Goal: Task Accomplishment & Management: Complete application form

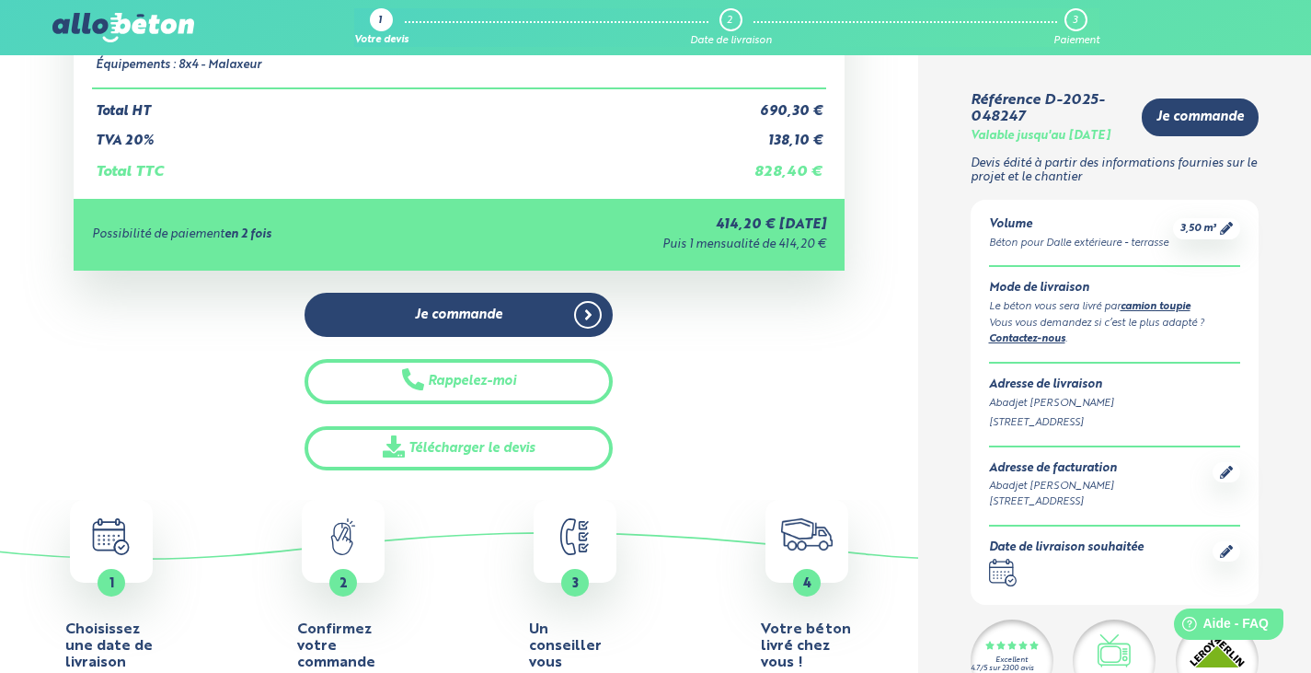
scroll to position [276, 0]
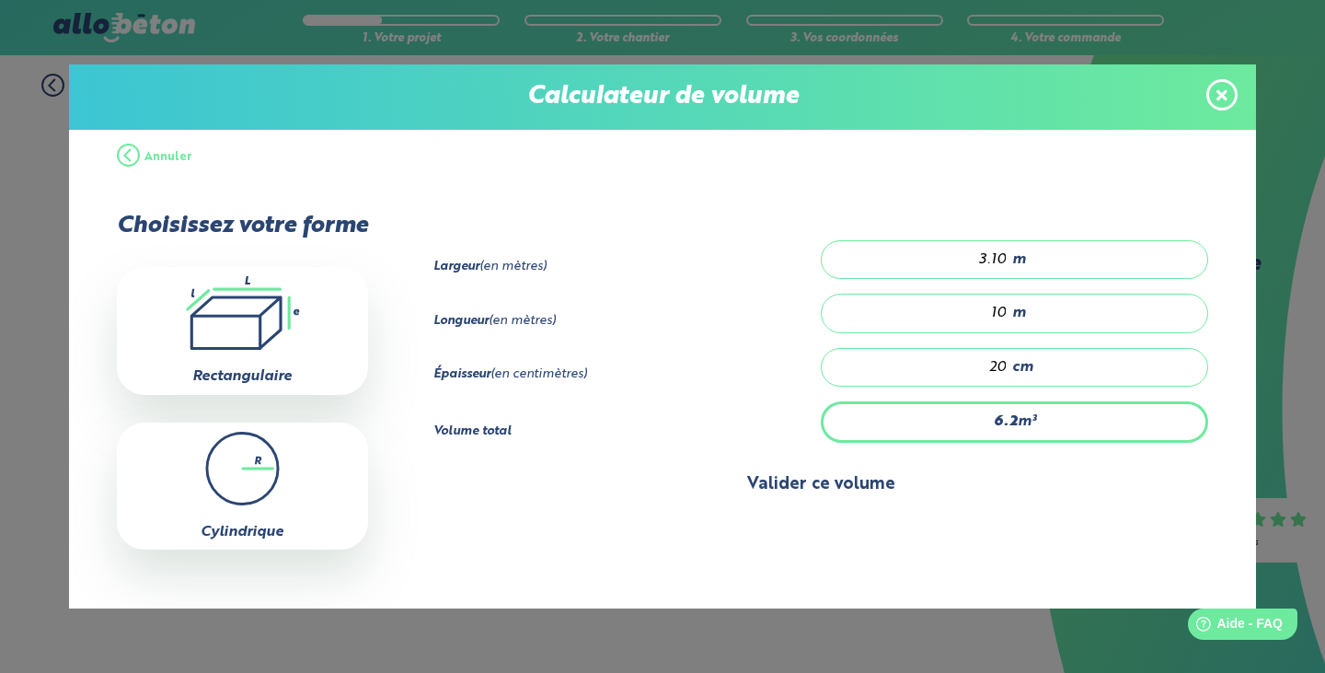
scroll to position [22, 0]
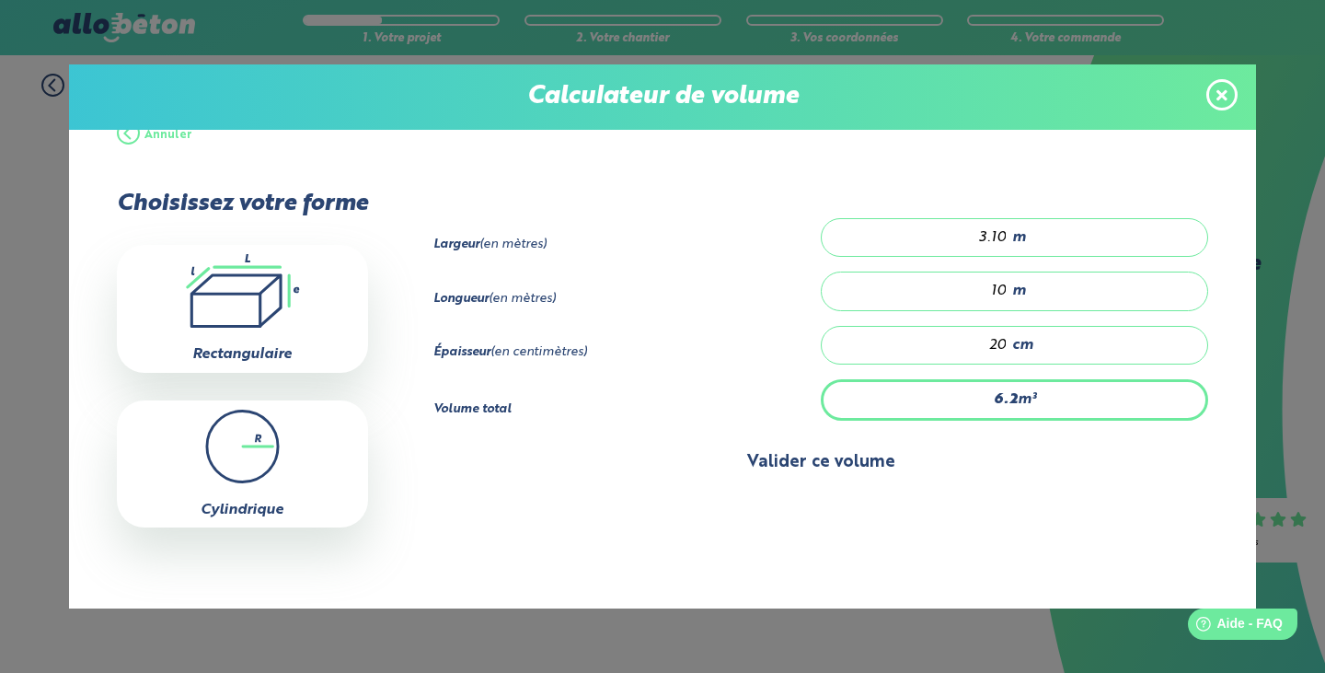
click at [849, 468] on button "Valider ce volume" at bounding box center [821, 462] width 776 height 47
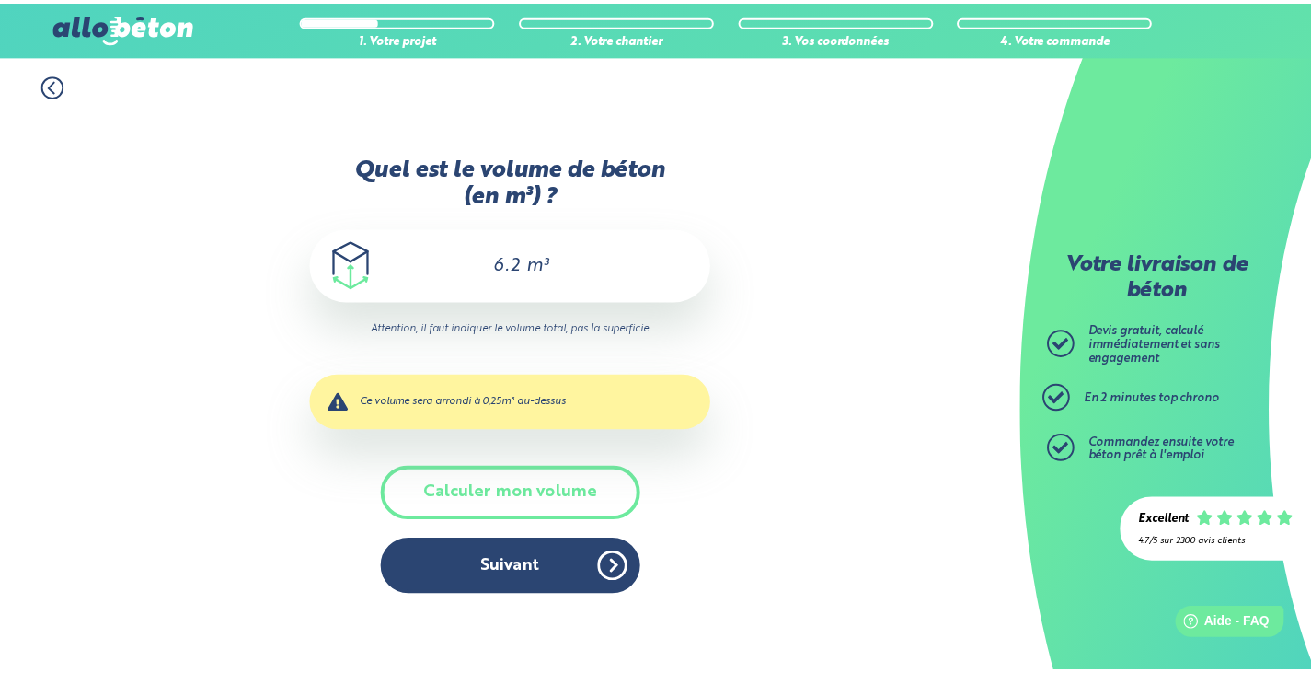
scroll to position [0, 0]
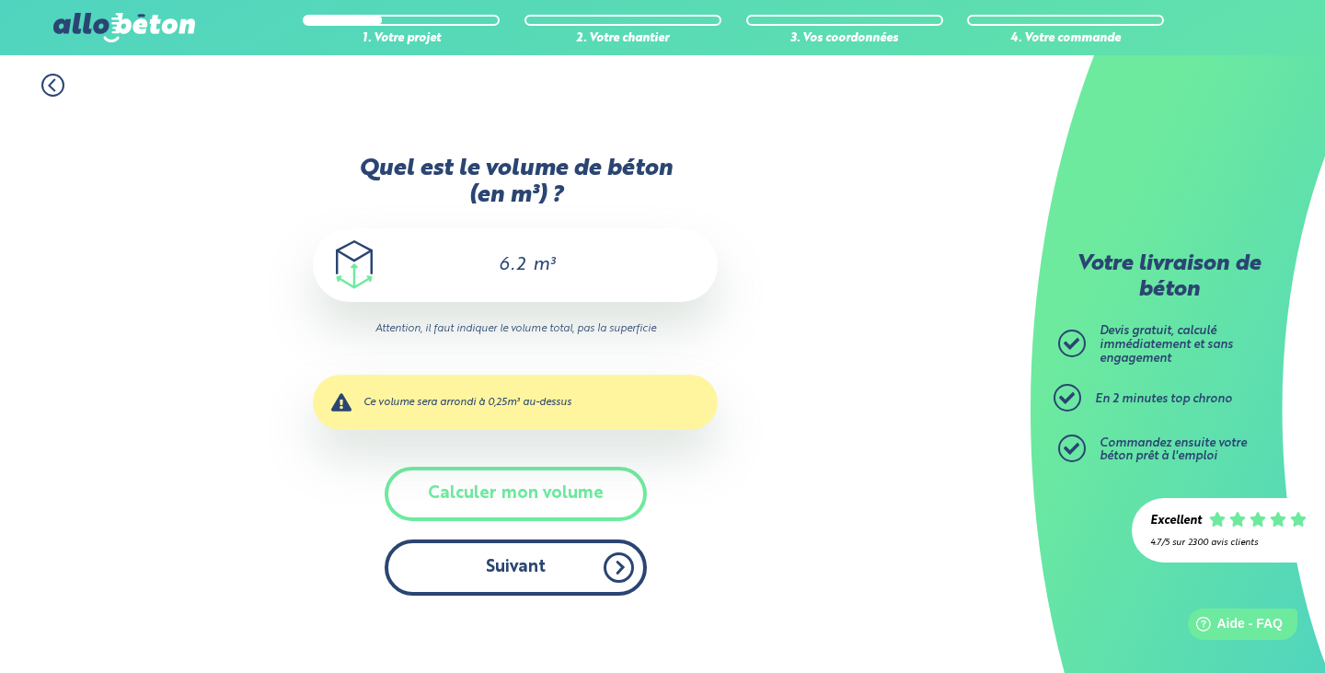
click at [496, 566] on button "Suivant" at bounding box center [516, 567] width 262 height 56
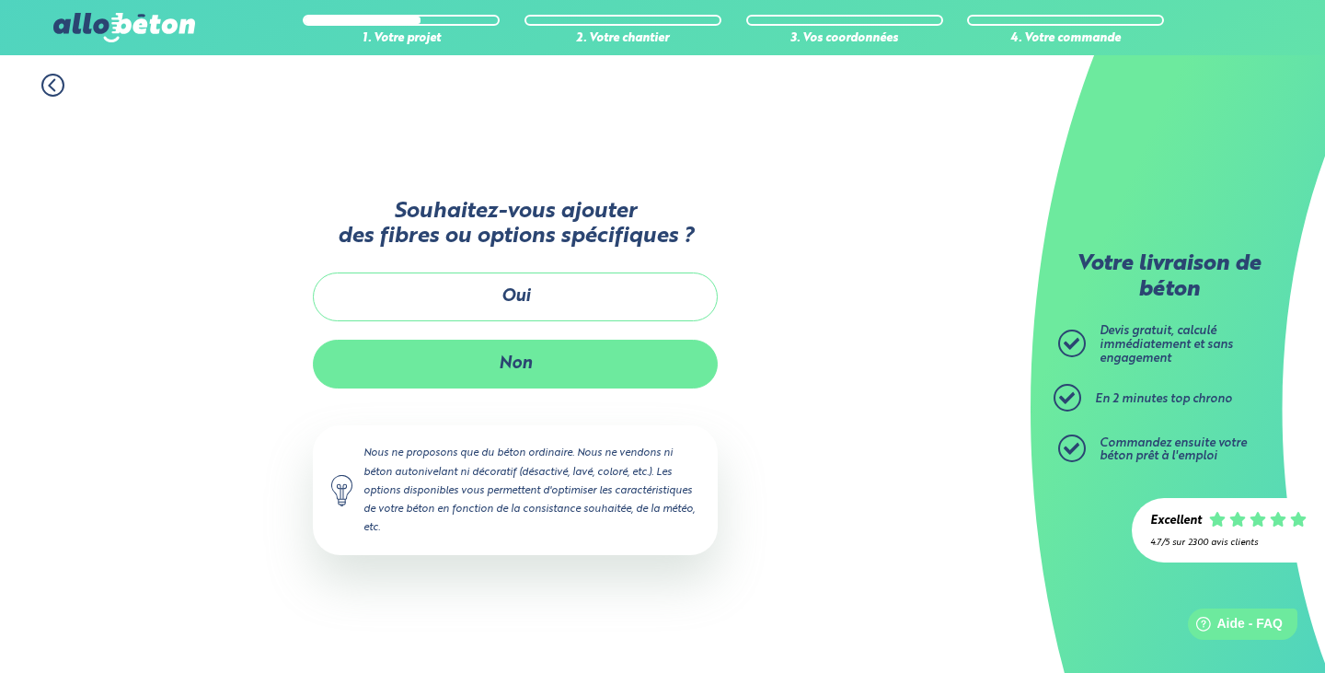
click at [531, 360] on button "Non" at bounding box center [515, 364] width 405 height 49
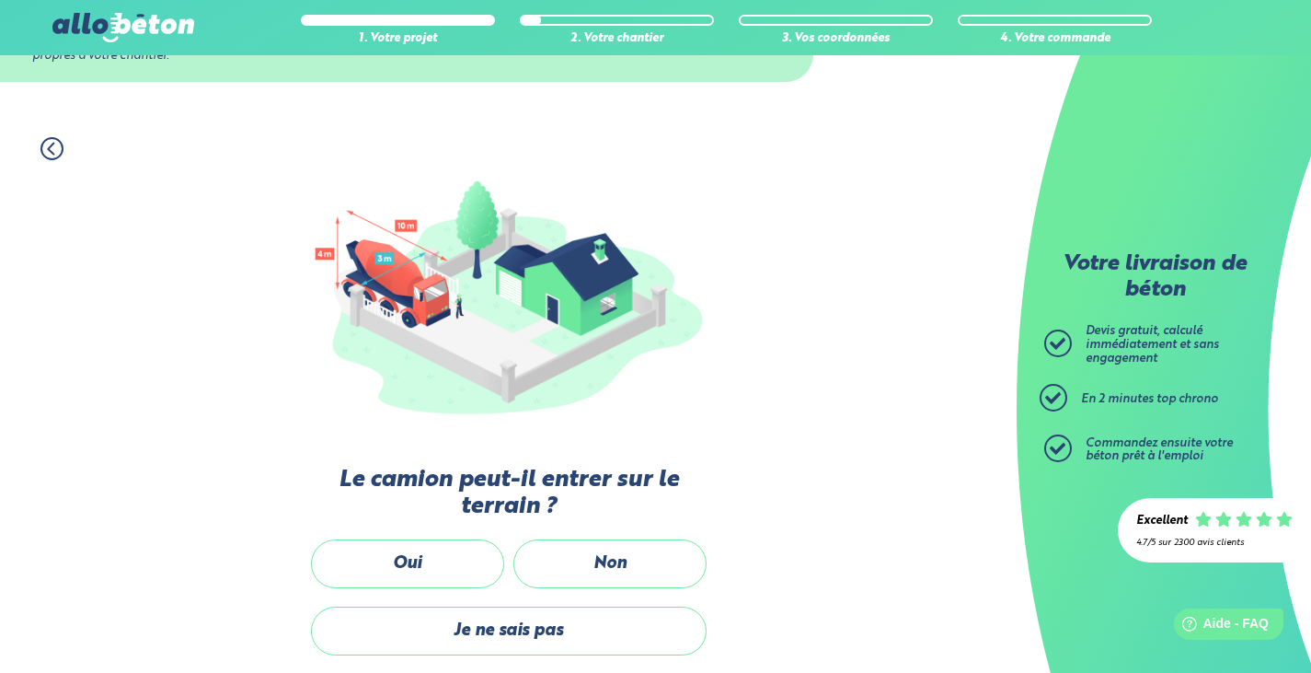
scroll to position [184, 0]
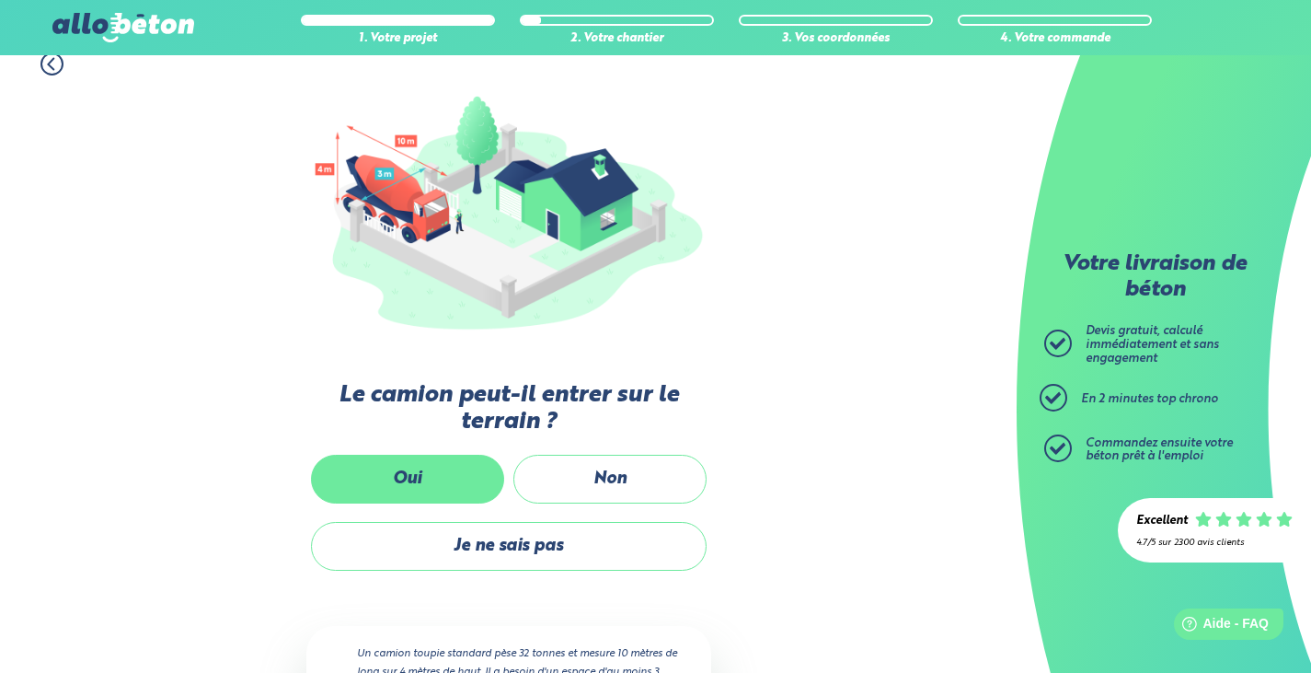
click at [456, 475] on label "Oui" at bounding box center [407, 479] width 193 height 49
click at [0, 0] on input "Oui" at bounding box center [0, 0] width 0 height 0
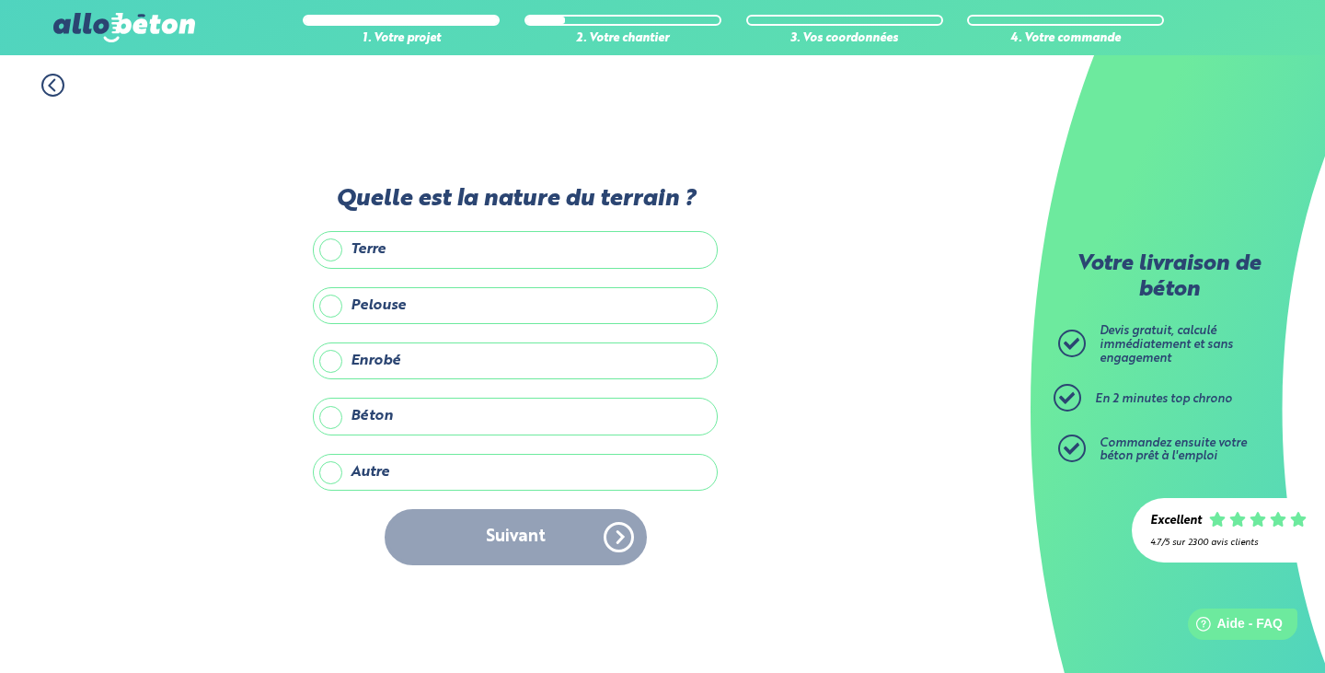
click at [335, 248] on label "Terre" at bounding box center [515, 249] width 405 height 37
click at [0, 0] on input "Terre" at bounding box center [0, 0] width 0 height 0
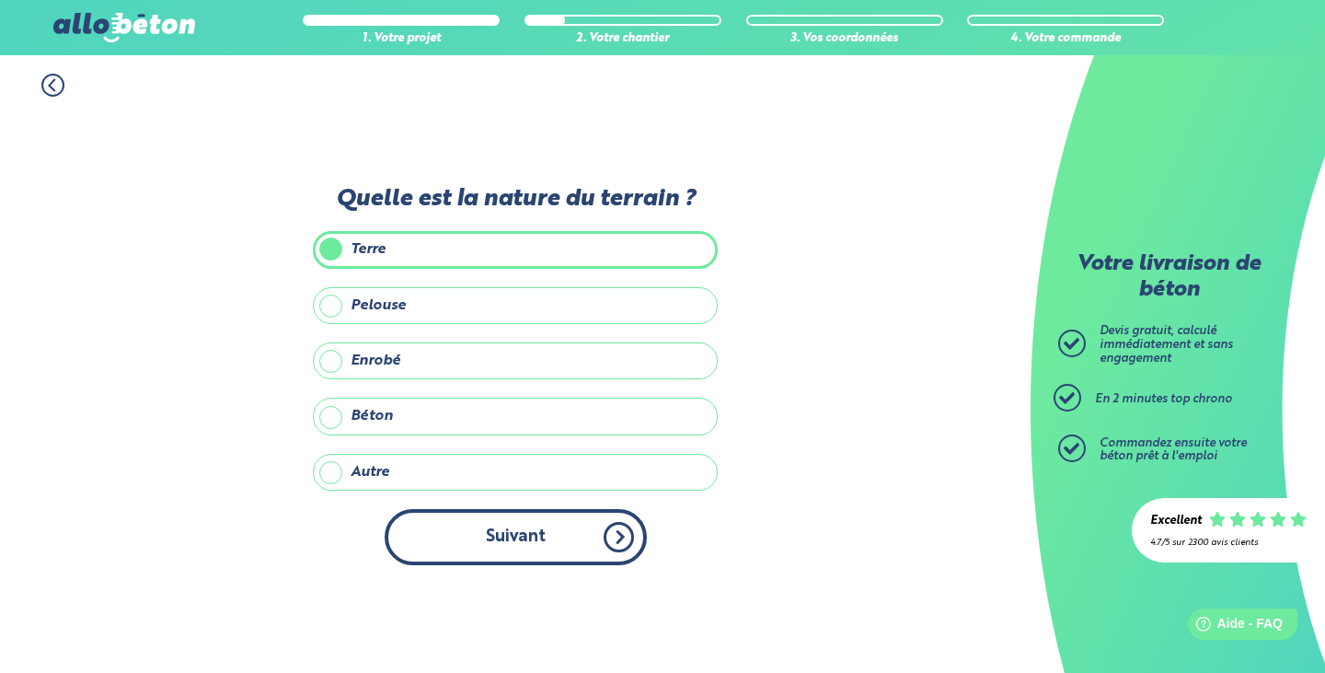
click at [499, 535] on button "Suivant" at bounding box center [516, 537] width 262 height 56
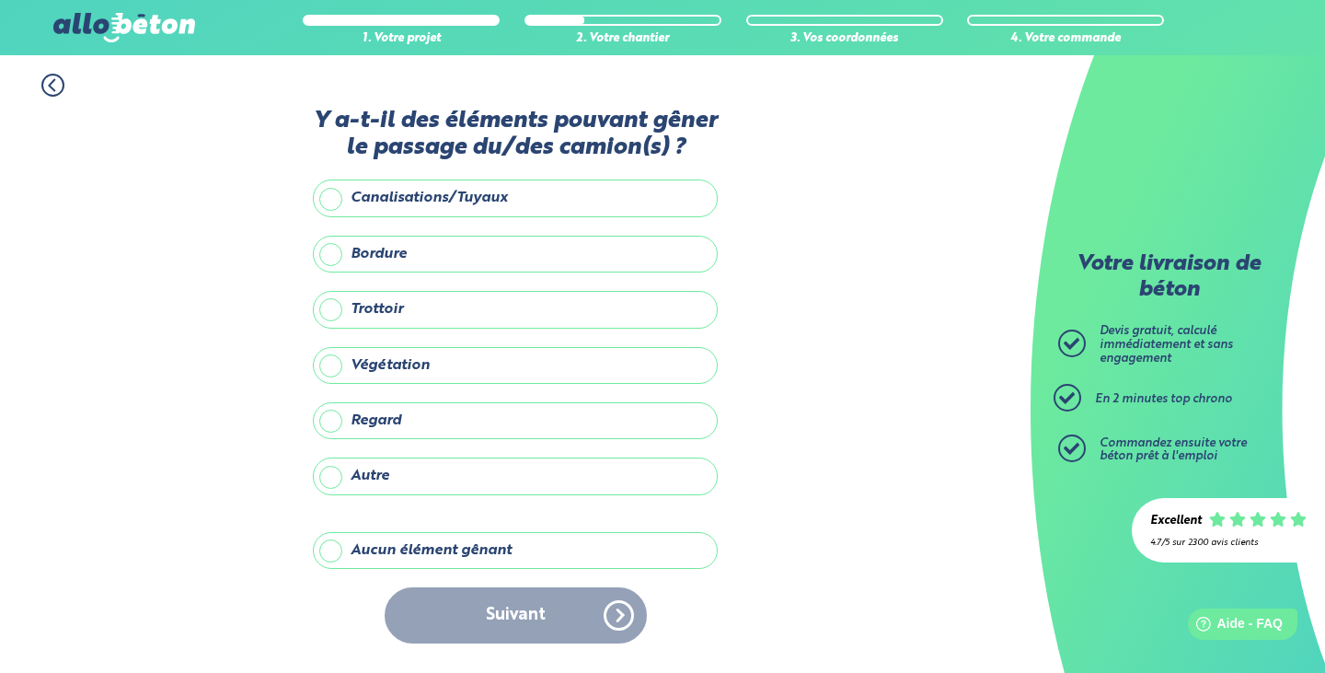
click at [395, 547] on label "Aucun élément gênant" at bounding box center [515, 550] width 405 height 37
click at [0, 0] on input "Aucun élément gênant" at bounding box center [0, 0] width 0 height 0
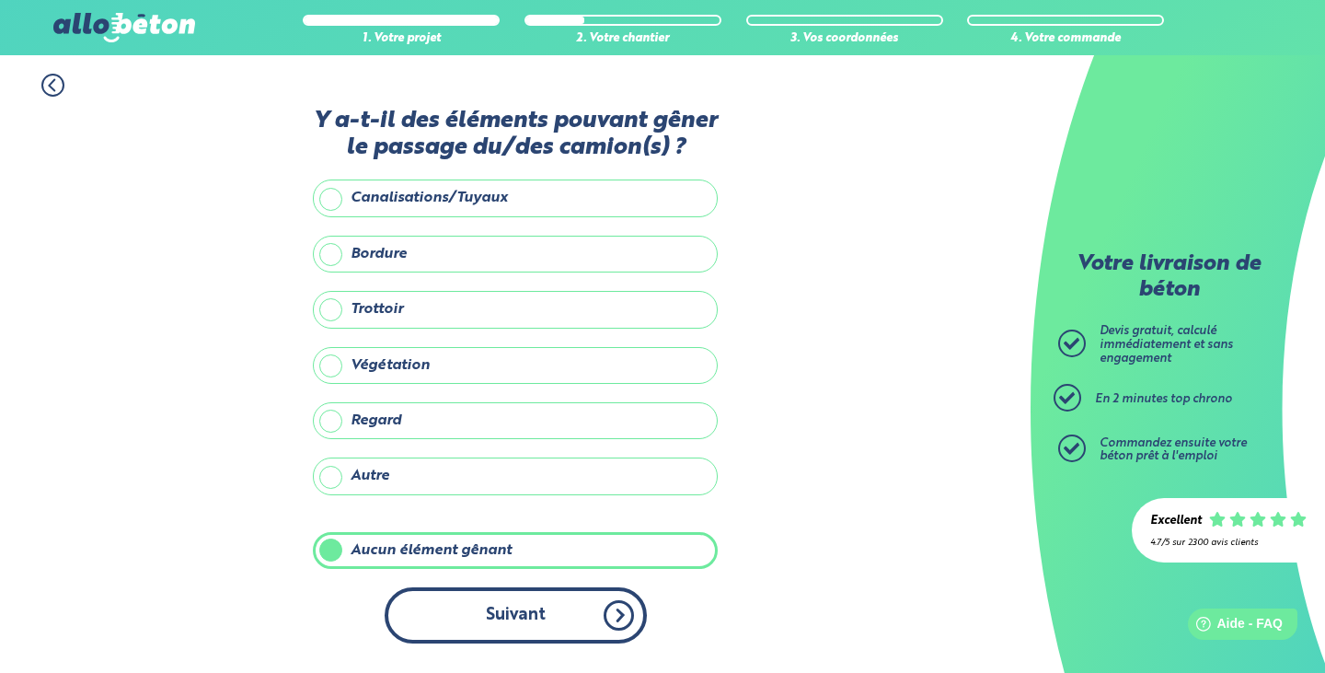
click at [469, 611] on button "Suivant" at bounding box center [516, 615] width 262 height 56
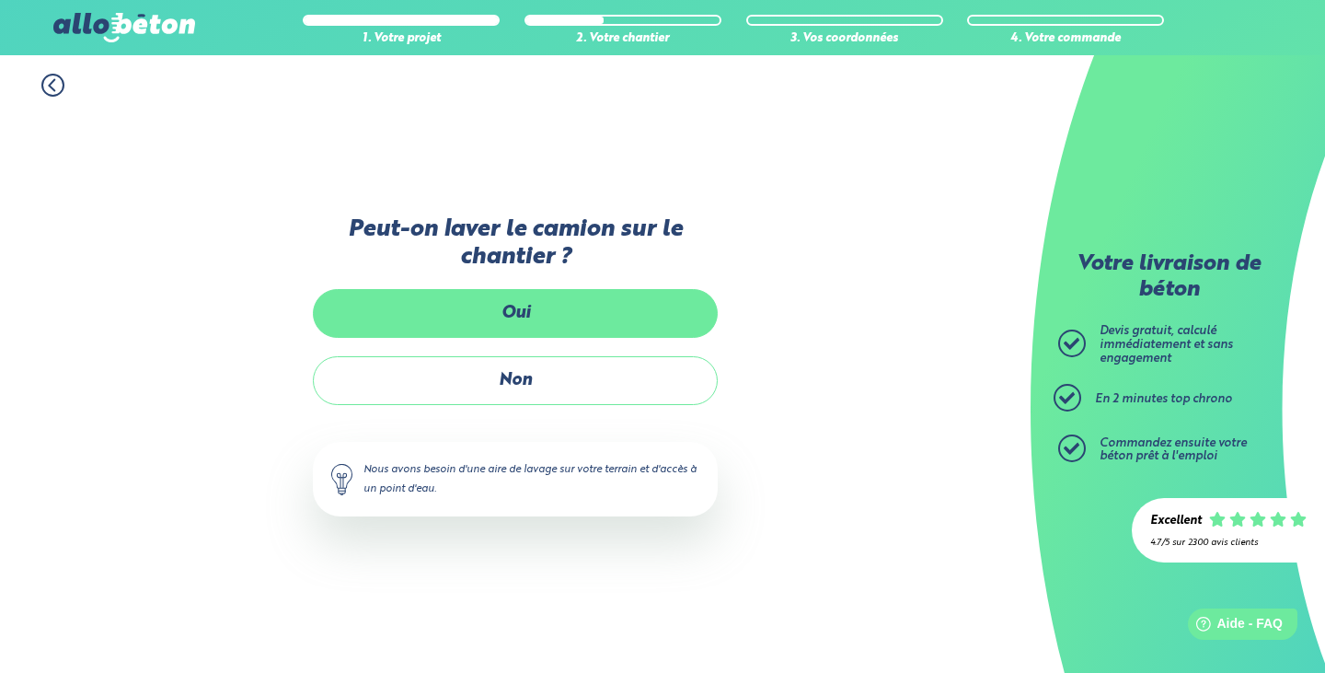
click at [519, 306] on label "Oui" at bounding box center [515, 313] width 405 height 49
click at [0, 0] on input "Oui" at bounding box center [0, 0] width 0 height 0
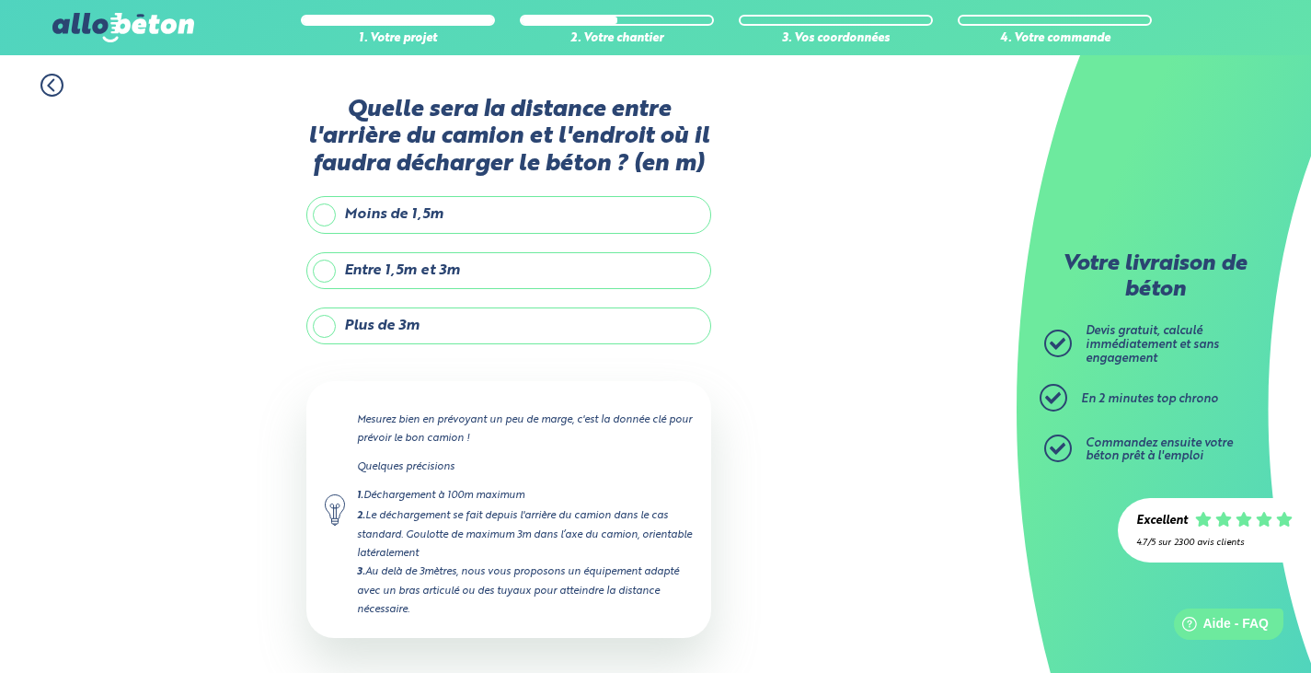
click at [366, 220] on label "Moins de 1,5m" at bounding box center [508, 214] width 405 height 37
click at [0, 0] on input "Moins de 1,5m" at bounding box center [0, 0] width 0 height 0
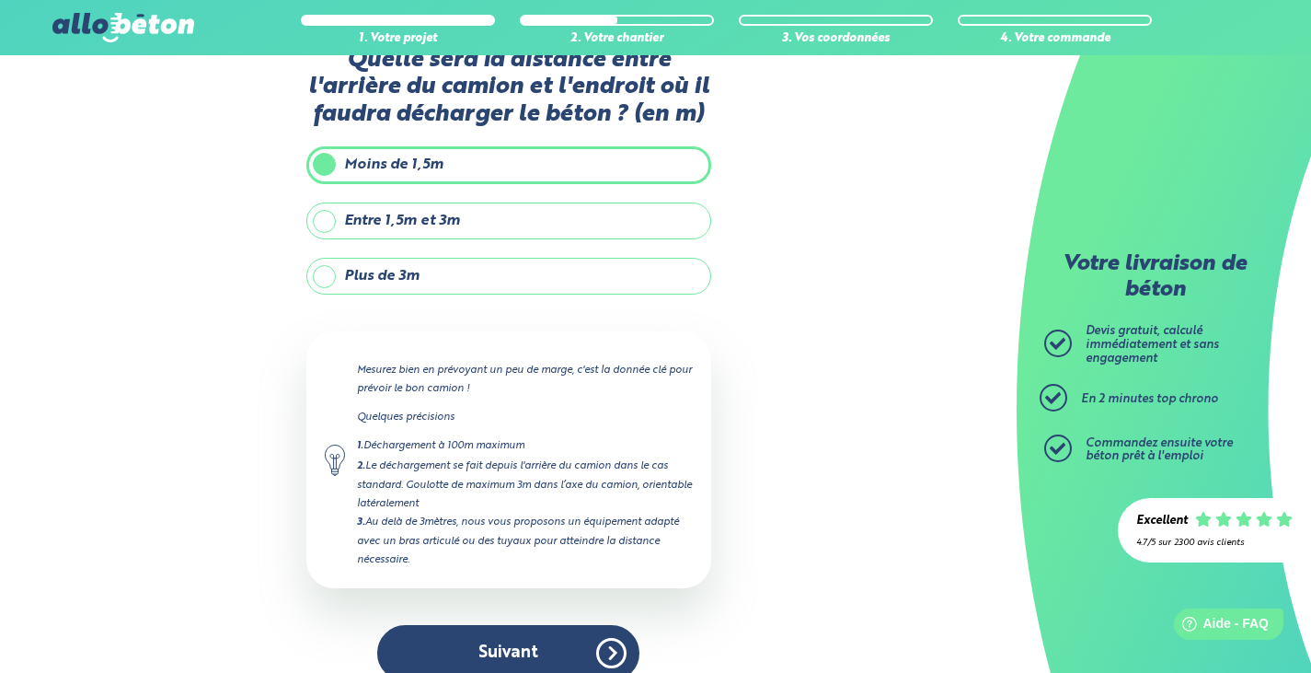
scroll to position [76, 0]
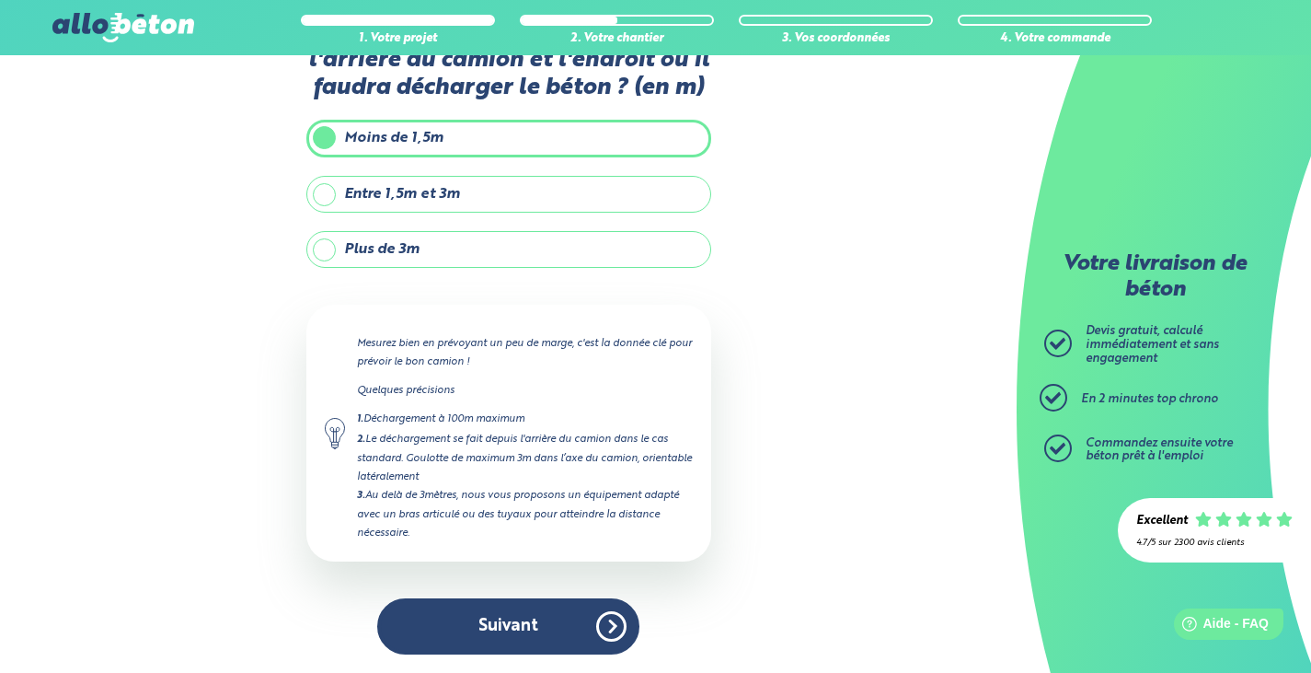
click at [329, 192] on label "Entre 1,5m et 3m" at bounding box center [508, 194] width 405 height 37
click at [0, 0] on input "Entre 1,5m et 3m" at bounding box center [0, 0] width 0 height 0
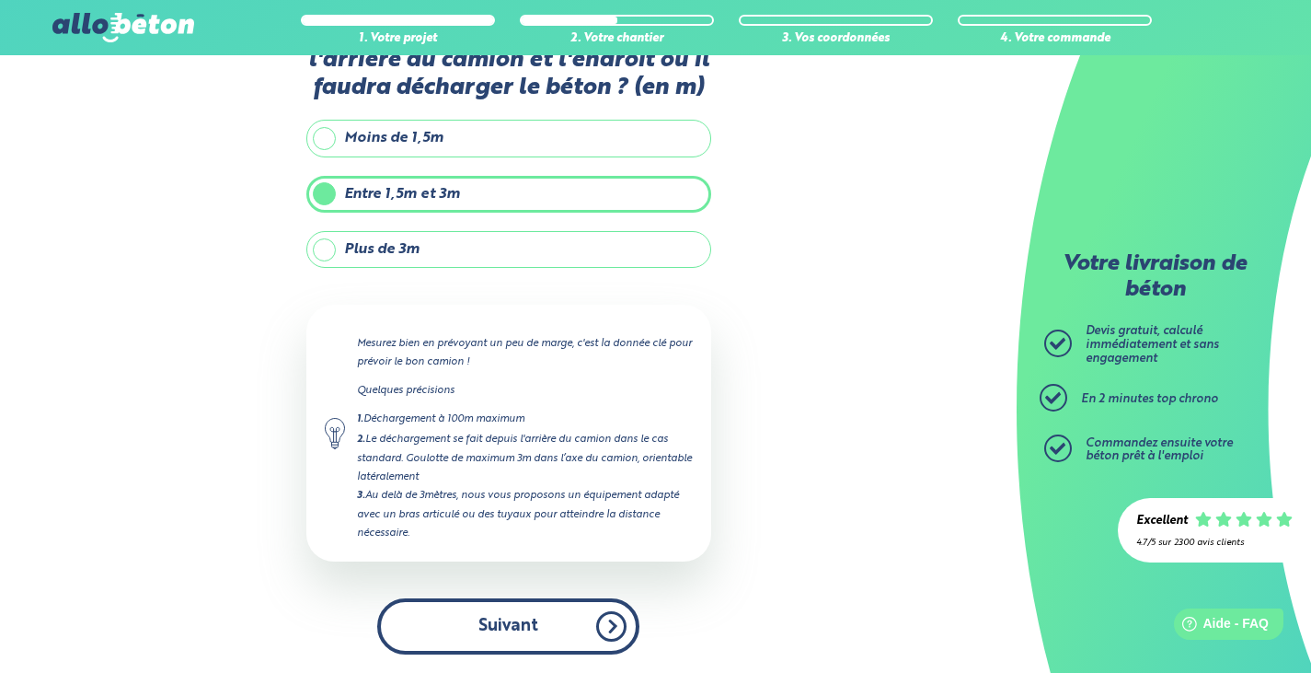
click at [483, 623] on button "Suivant" at bounding box center [508, 626] width 262 height 56
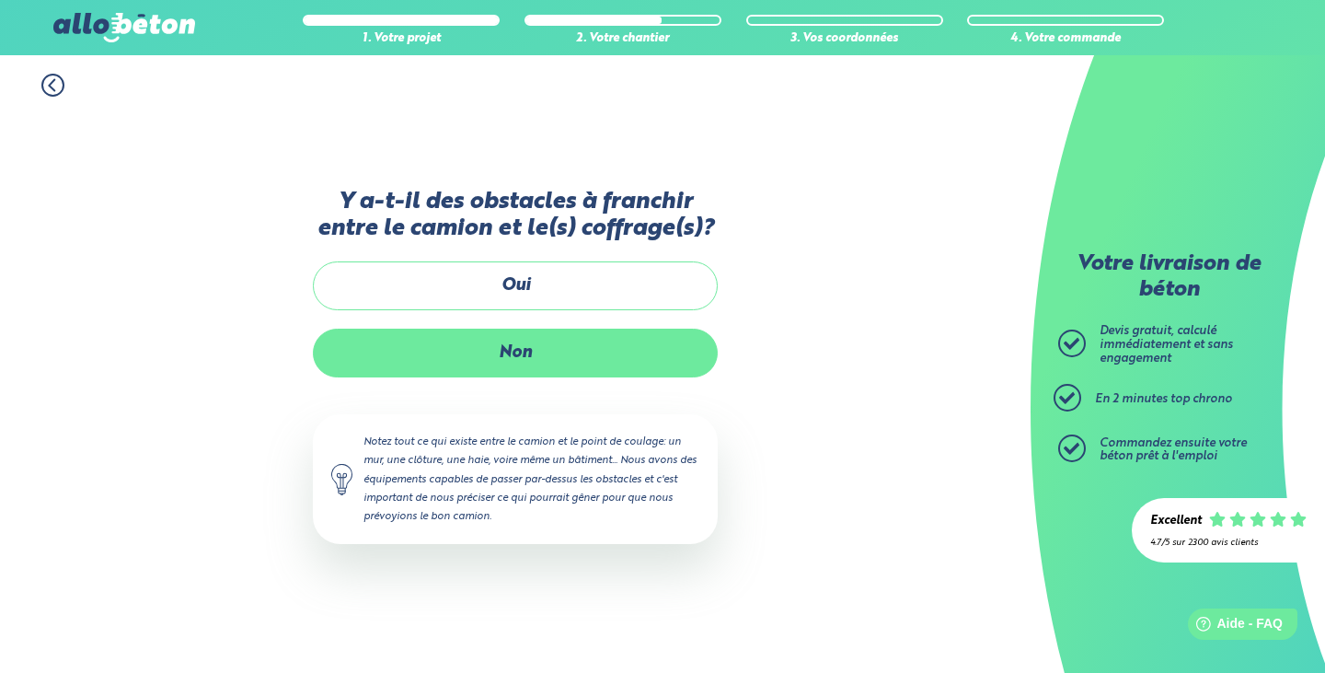
click at [514, 353] on label "Non" at bounding box center [515, 353] width 405 height 49
click at [0, 0] on input "Non" at bounding box center [0, 0] width 0 height 0
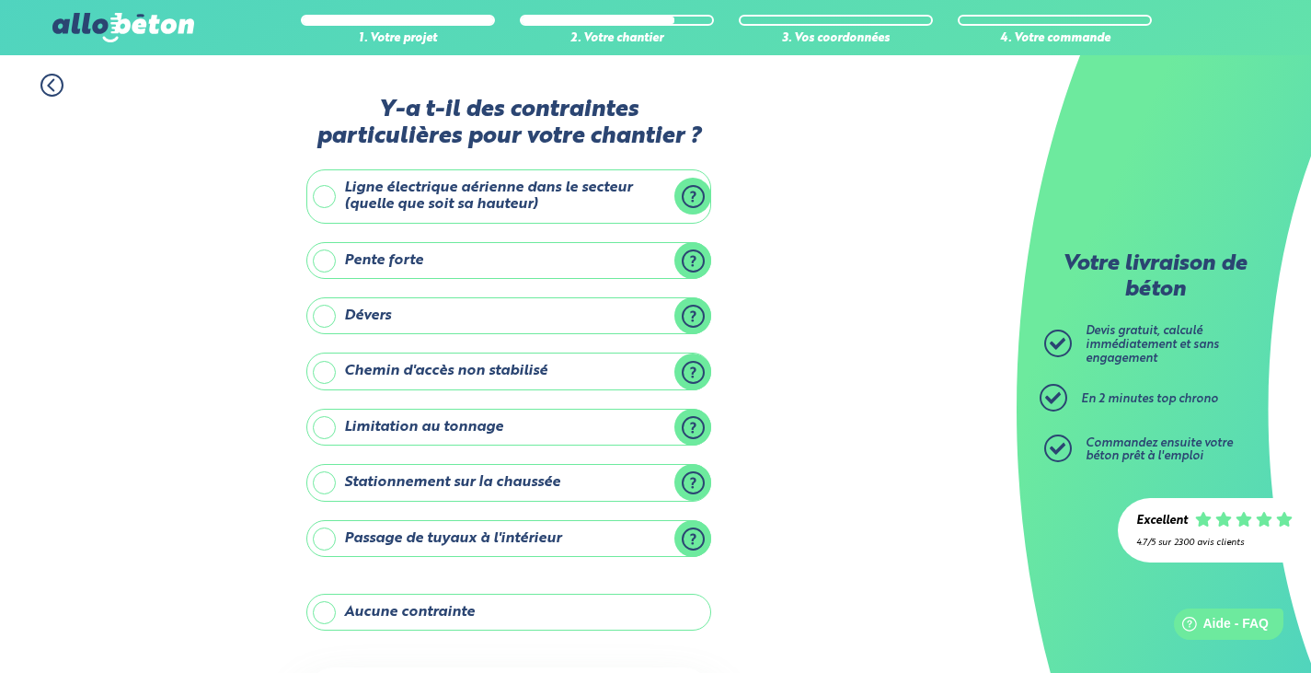
click at [397, 609] on label "Aucune contrainte" at bounding box center [508, 612] width 405 height 37
click at [0, 0] on input "Aucune contrainte" at bounding box center [0, 0] width 0 height 0
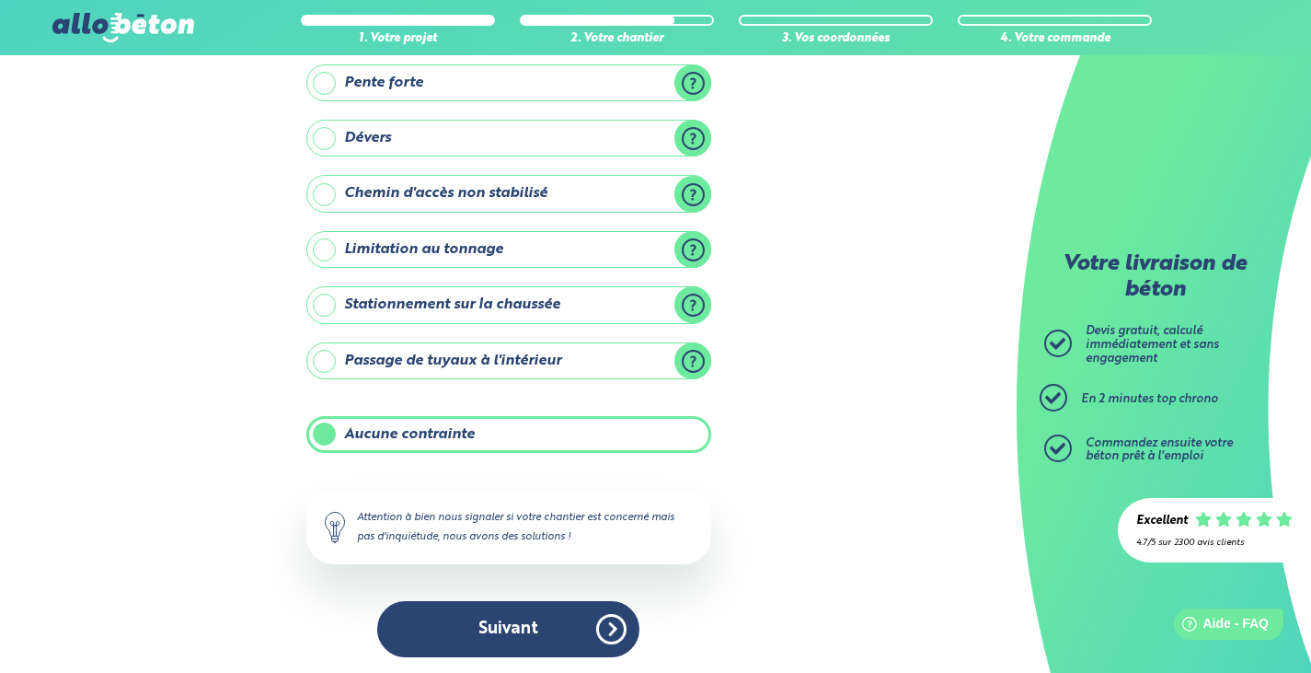
scroll to position [180, 0]
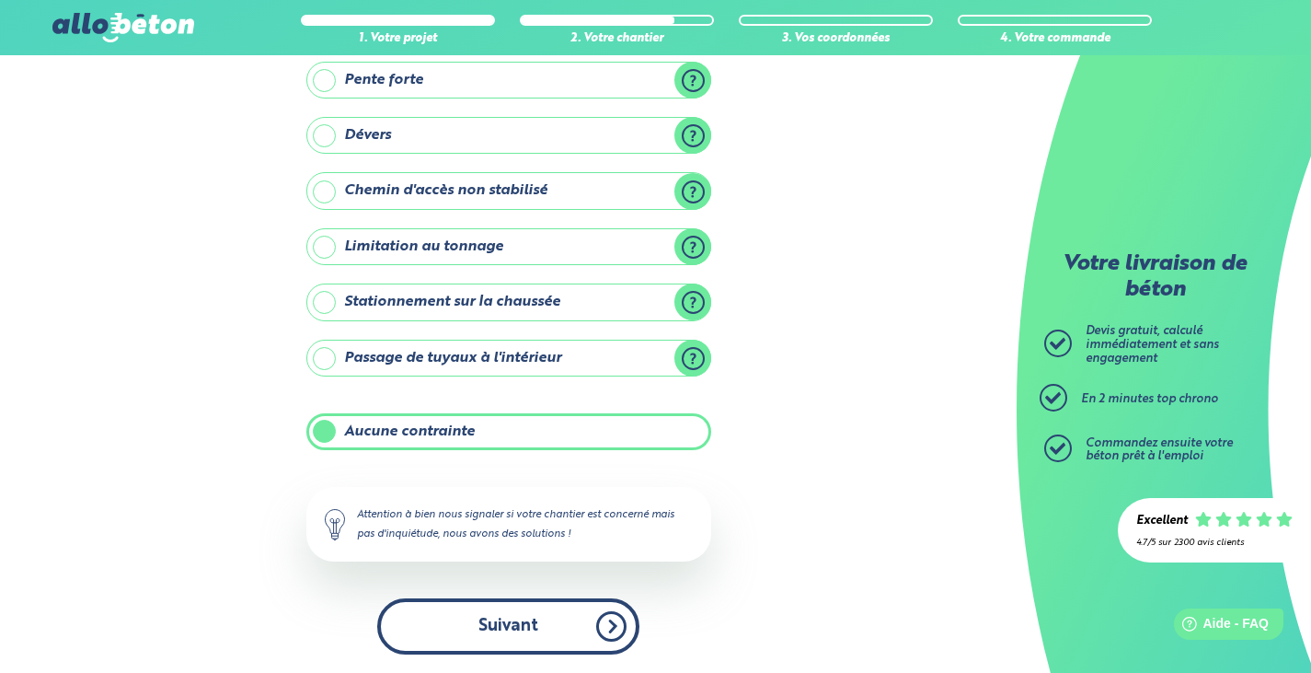
click at [511, 629] on button "Suivant" at bounding box center [508, 626] width 262 height 56
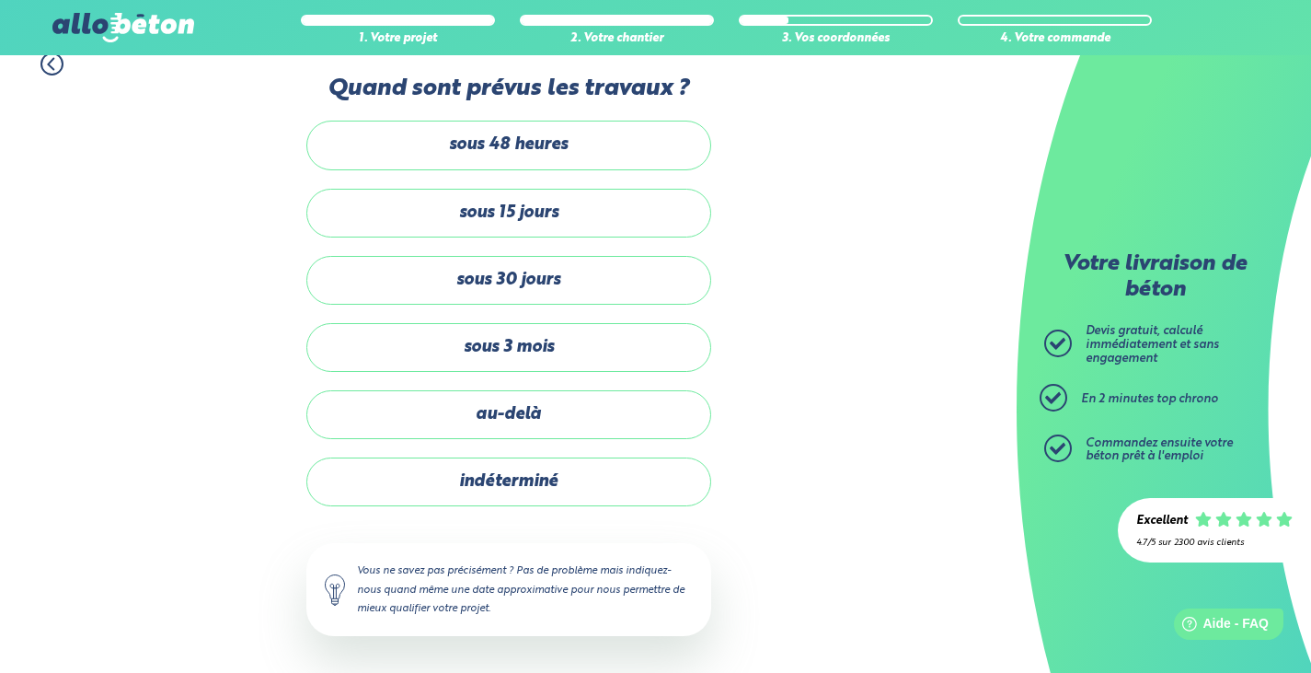
scroll to position [21, 0]
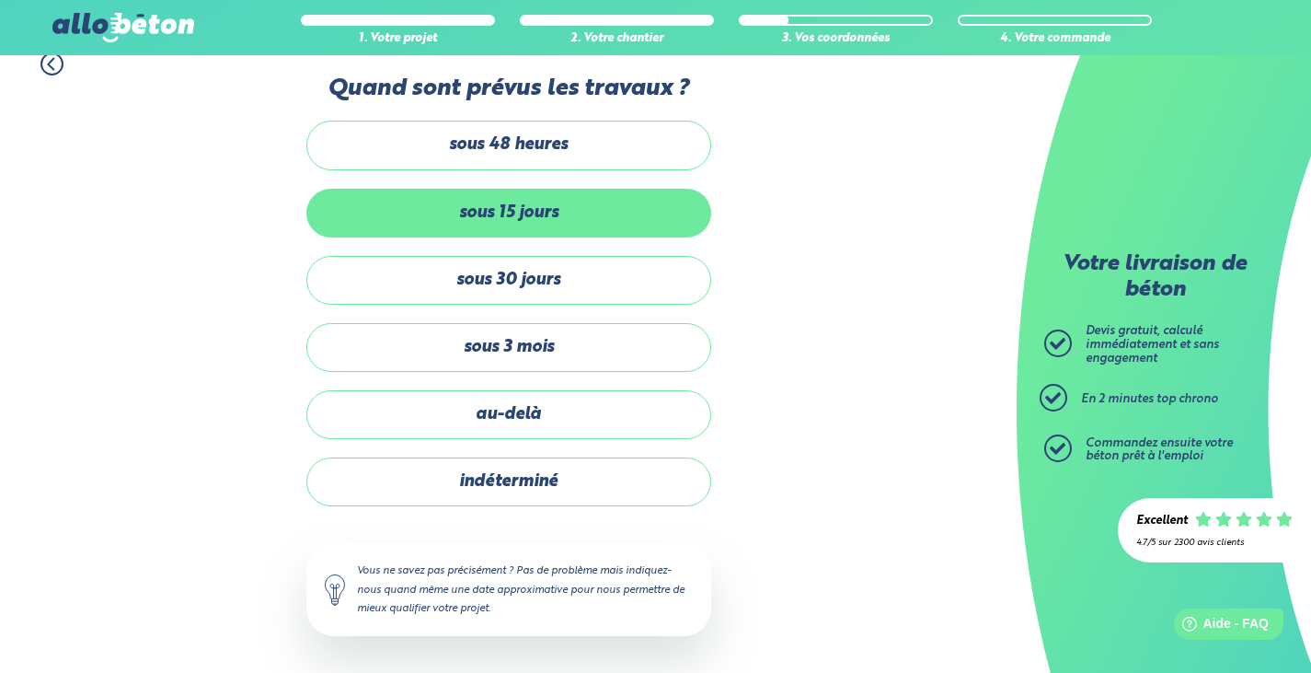
click at [517, 215] on label "sous 15 jours" at bounding box center [508, 213] width 405 height 49
click at [0, 0] on input "sous 15 jours" at bounding box center [0, 0] width 0 height 0
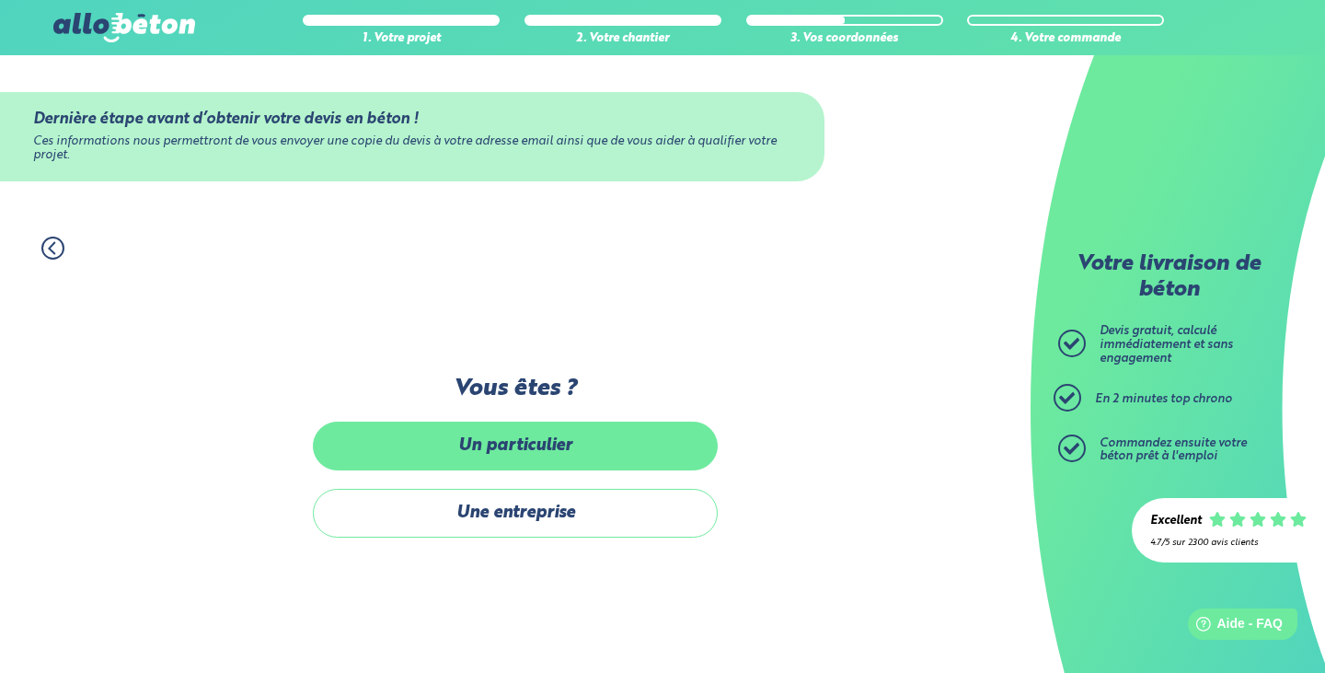
click at [481, 449] on label "Un particulier" at bounding box center [515, 446] width 405 height 49
click at [0, 0] on input "Un particulier" at bounding box center [0, 0] width 0 height 0
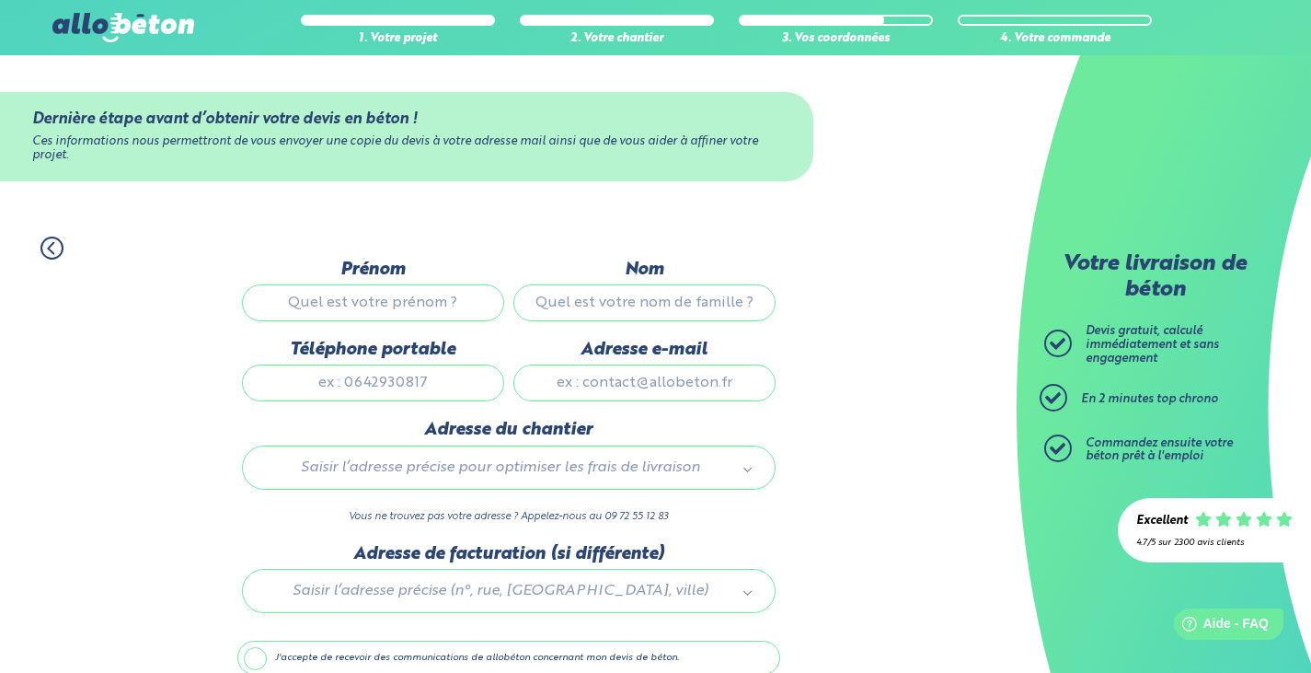
click at [404, 304] on input "Prénom" at bounding box center [373, 302] width 262 height 37
type input "Abadjet Jean-Patrick"
type input "TEMANIN"
type input "0763102042"
type input "temanin225@gmail.com"
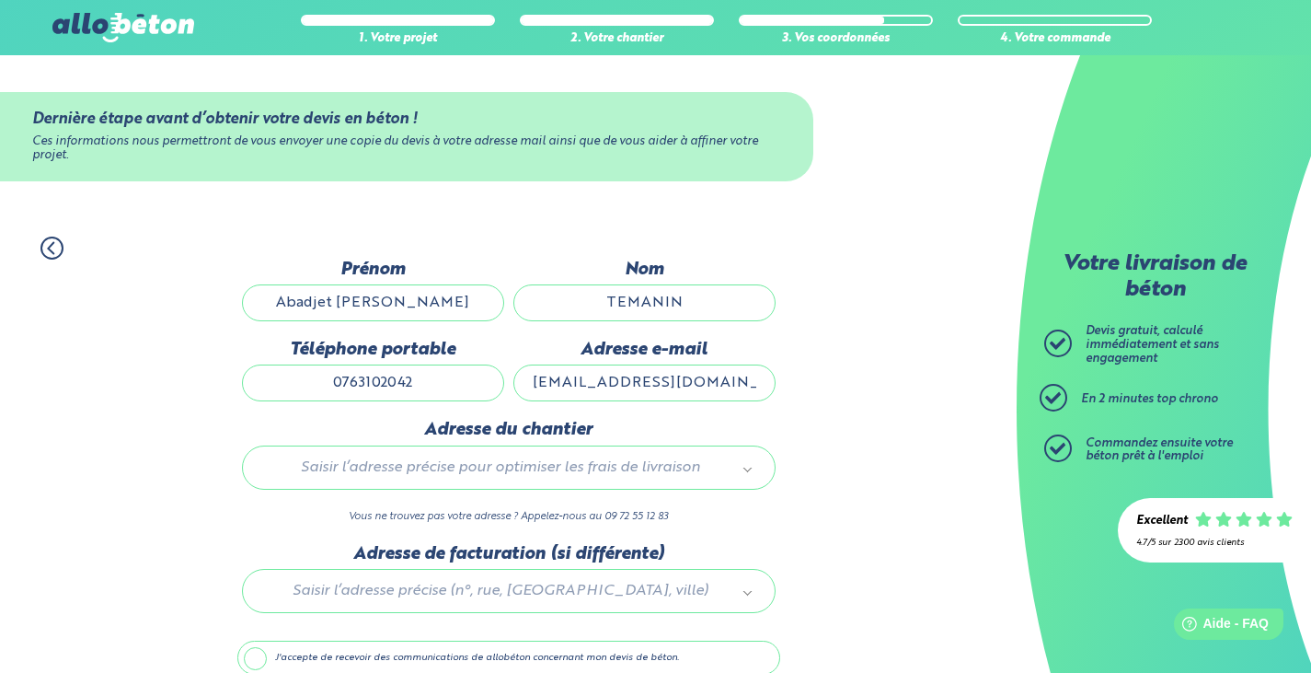
type input "20 Rue cornillat"
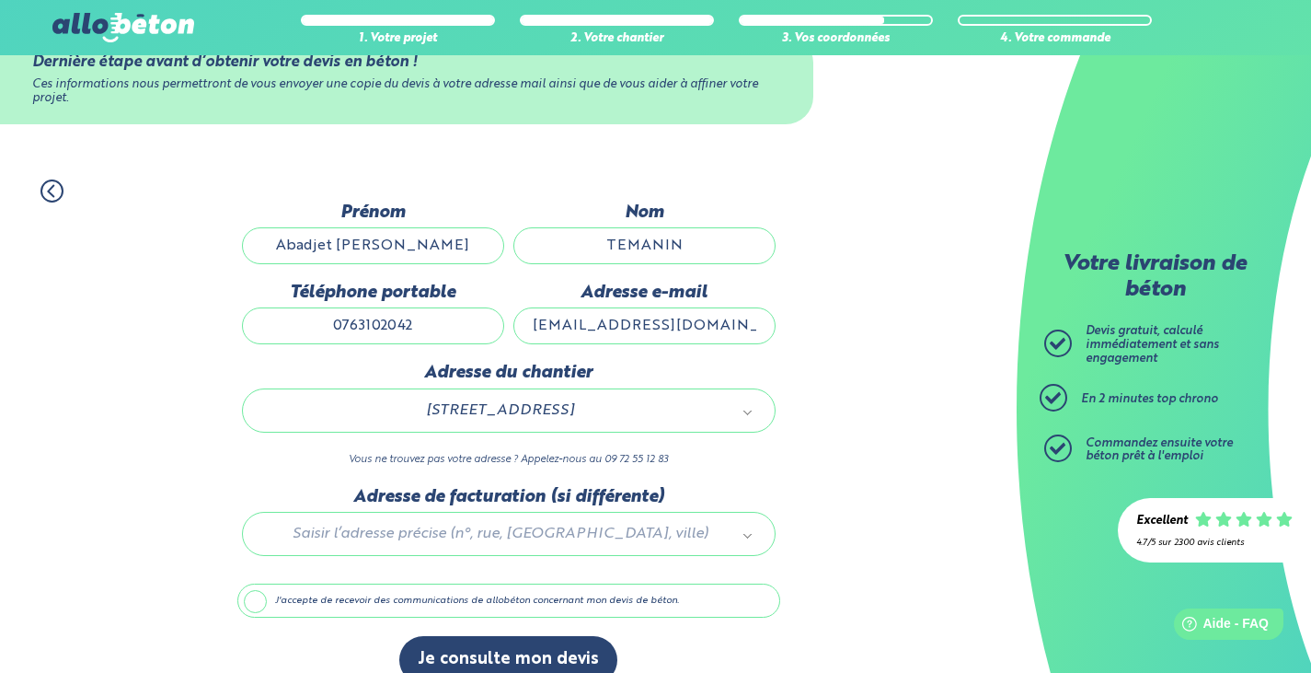
scroll to position [87, 0]
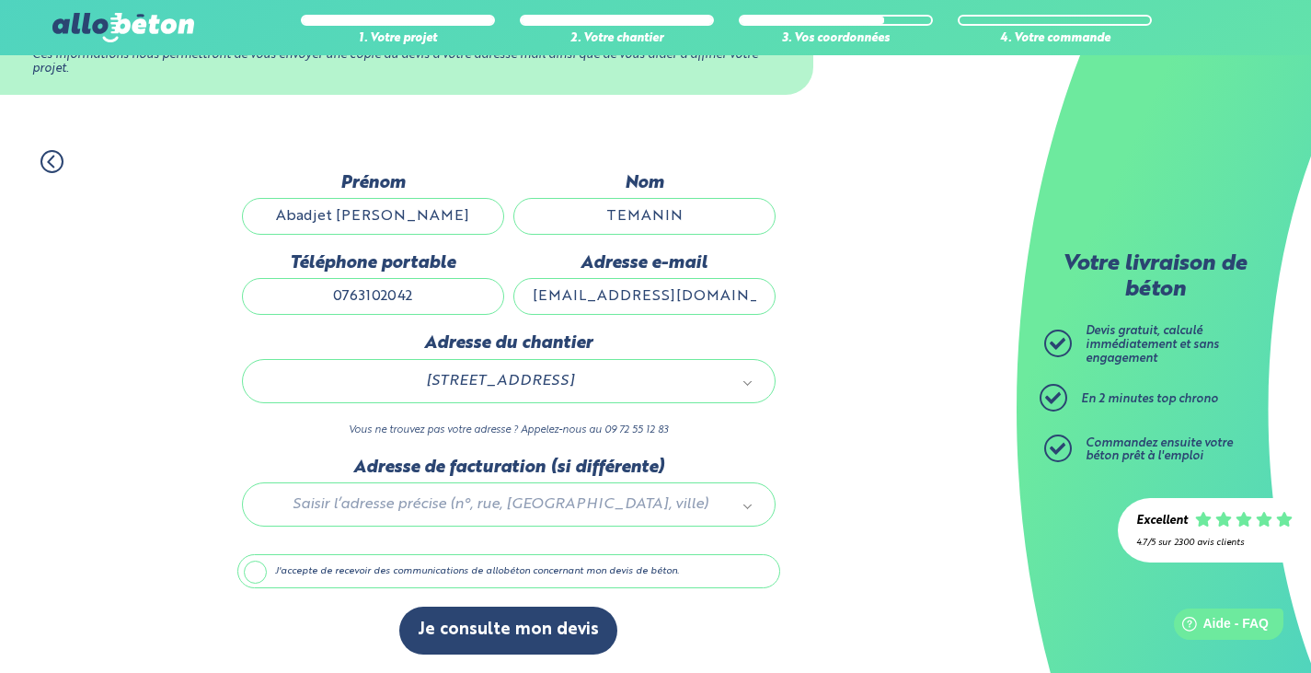
click at [257, 569] on label "J'accepte de recevoir des communications de allobéton concernant mon devis de b…" at bounding box center [508, 571] width 543 height 35
click at [0, 0] on input "J'accepte de recevoir des communications de allobéton concernant mon devis de b…" at bounding box center [0, 0] width 0 height 0
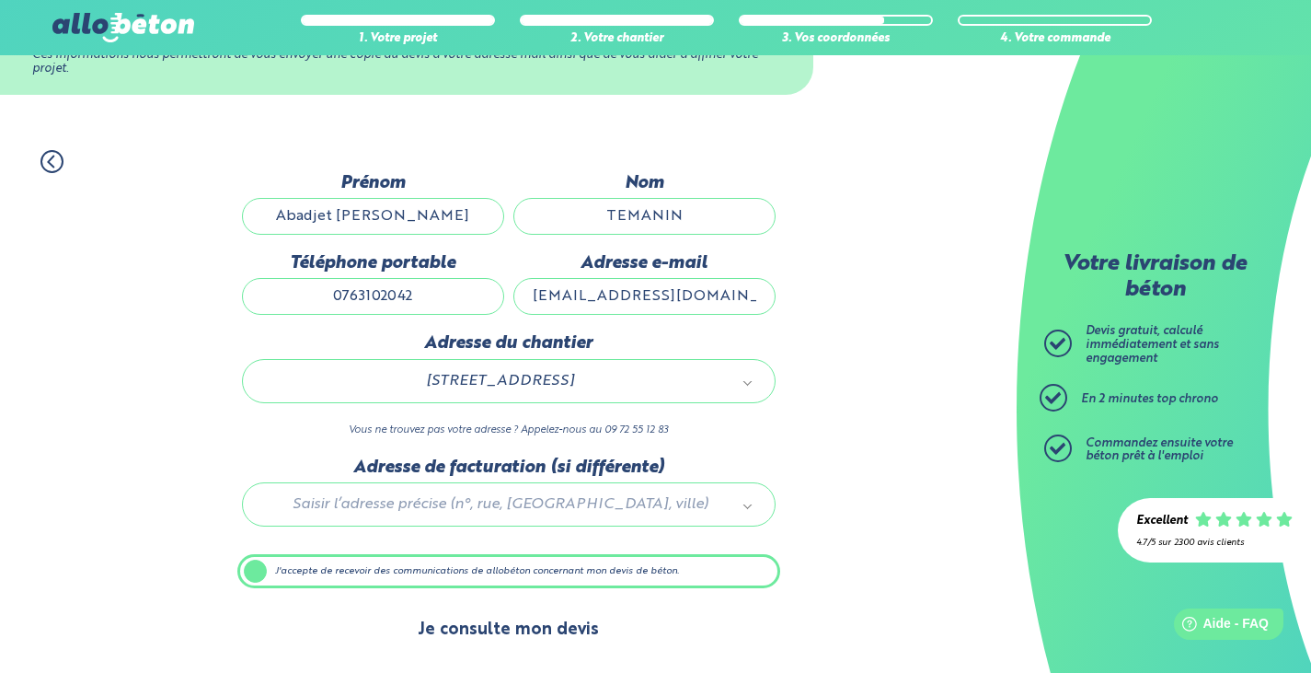
click at [456, 629] on button "Je consulte mon devis" at bounding box center [508, 629] width 218 height 47
